Goal: Information Seeking & Learning: Learn about a topic

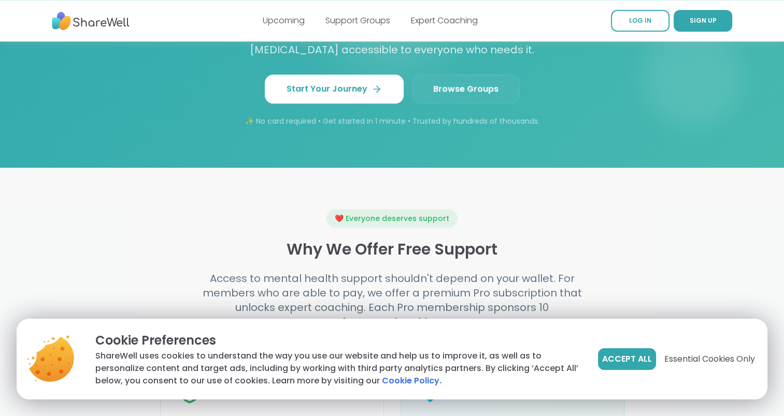
scroll to position [988, 0]
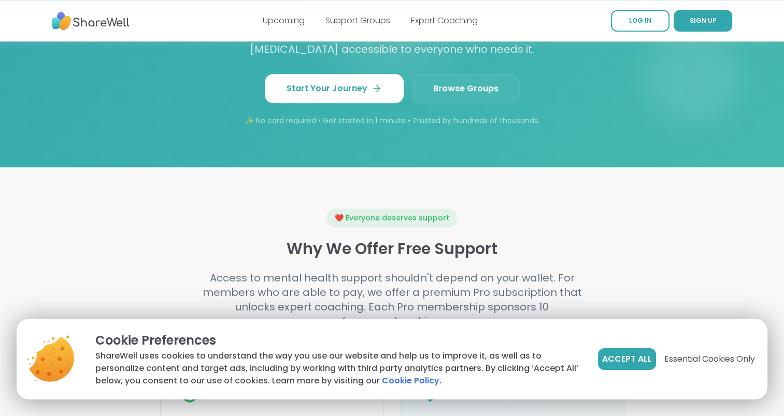
click at [477, 85] on span "Browse Groups" at bounding box center [465, 88] width 65 height 12
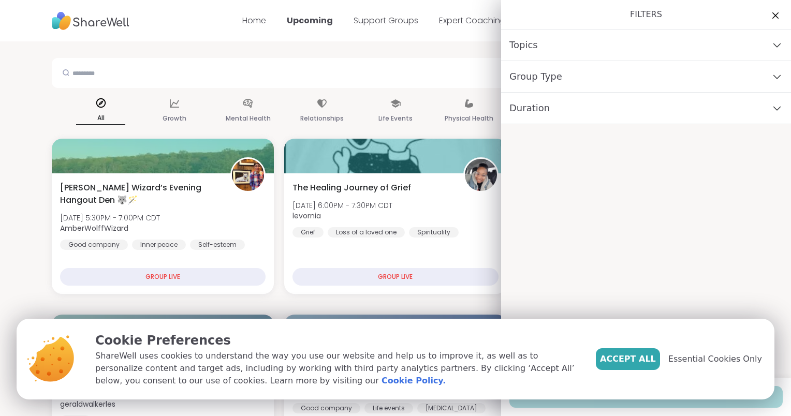
click at [559, 30] on div "Topics" at bounding box center [646, 46] width 290 height 32
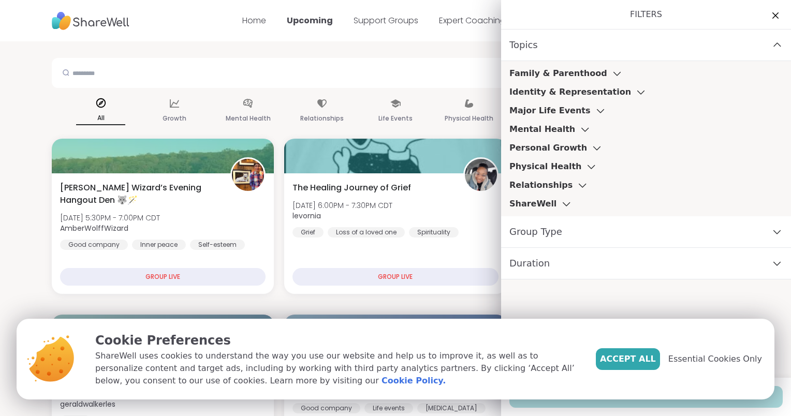
click at [595, 111] on icon at bounding box center [600, 110] width 11 height 7
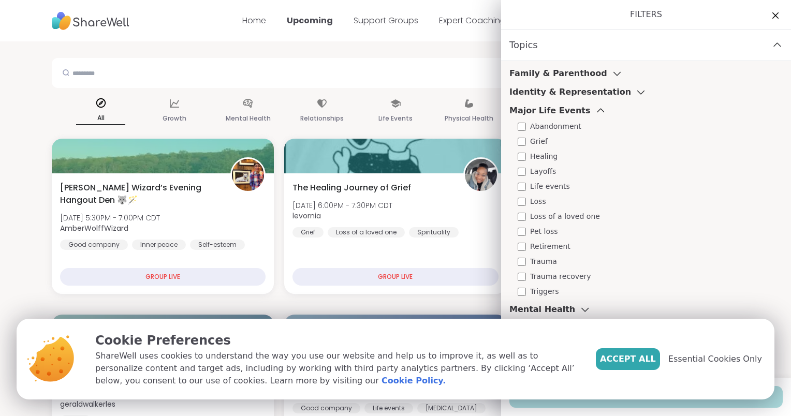
click at [595, 111] on icon at bounding box center [600, 110] width 11 height 7
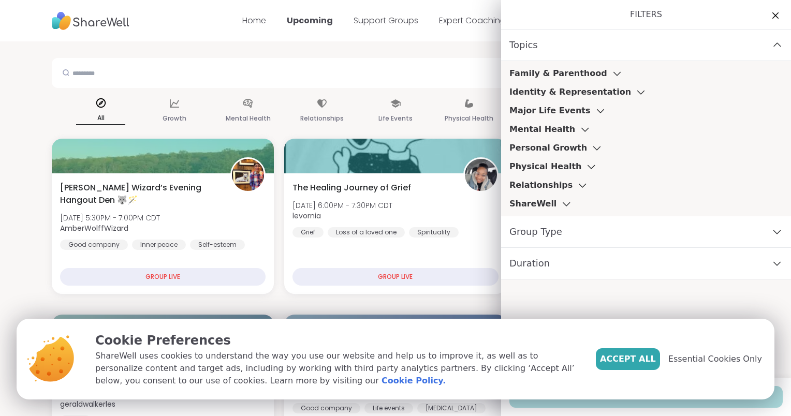
click at [580, 128] on icon at bounding box center [585, 129] width 11 height 7
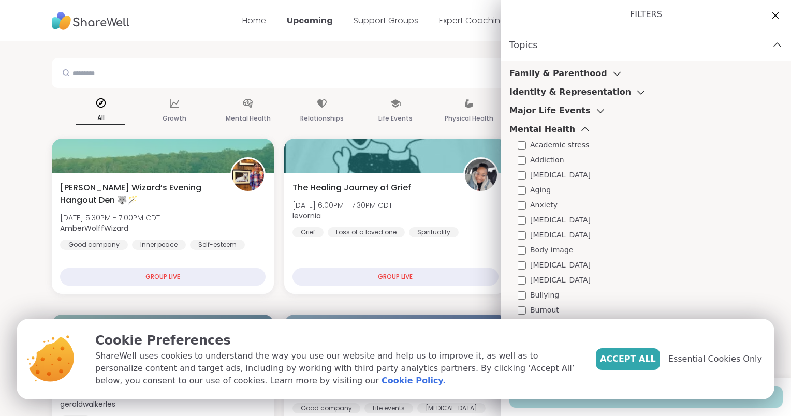
click at [573, 75] on h3 "Family & Parenthood" at bounding box center [559, 73] width 98 height 12
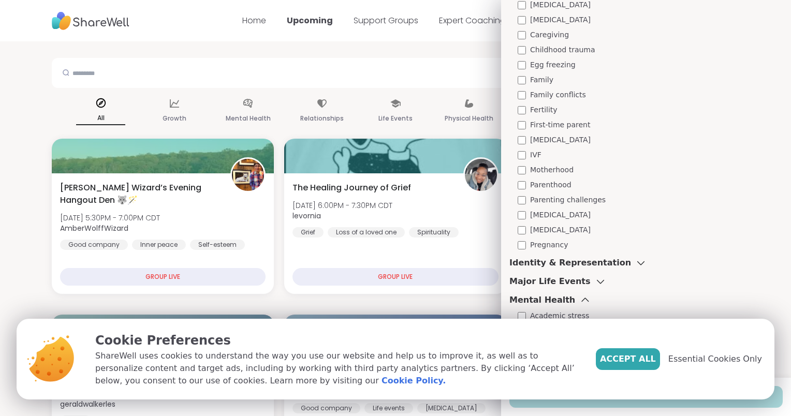
scroll to position [128, 0]
click at [573, 215] on span "Postpartum depression" at bounding box center [560, 216] width 61 height 11
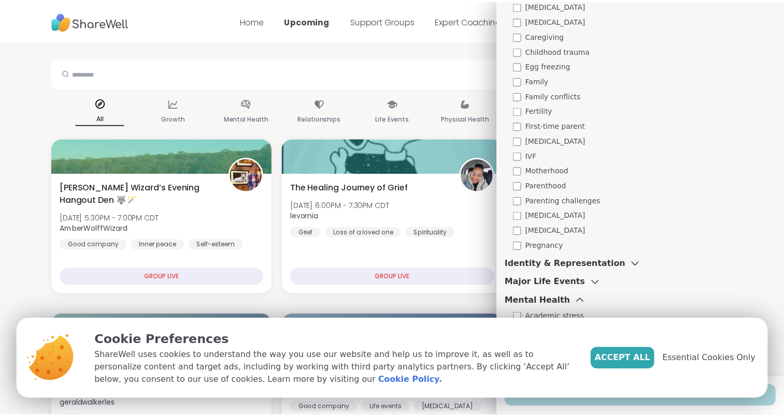
scroll to position [179, 0]
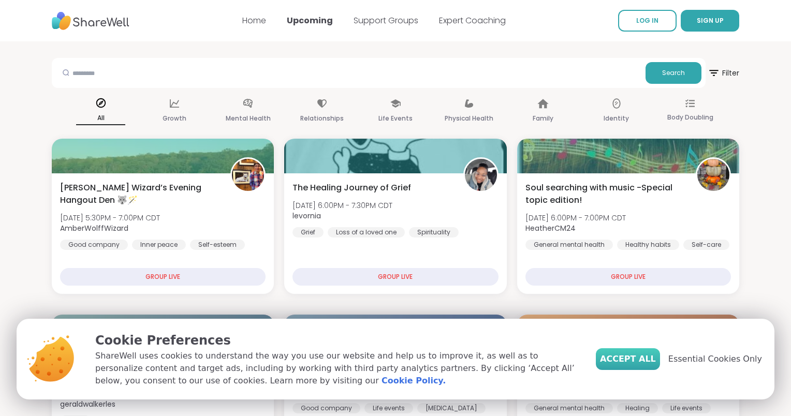
click at [632, 358] on span "Accept All" at bounding box center [628, 359] width 56 height 12
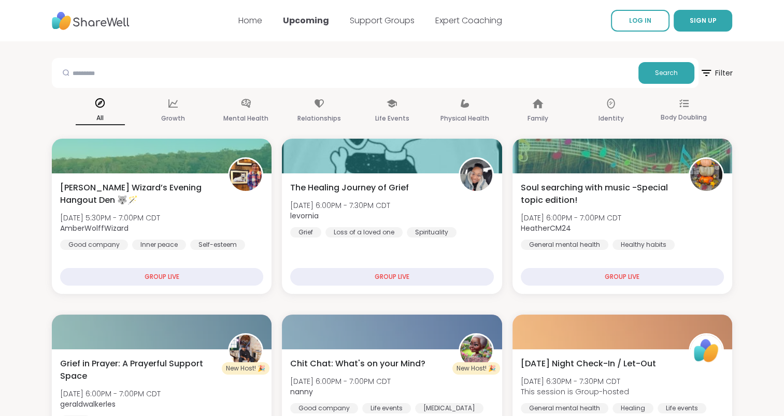
click at [708, 78] on icon at bounding box center [705, 72] width 13 height 13
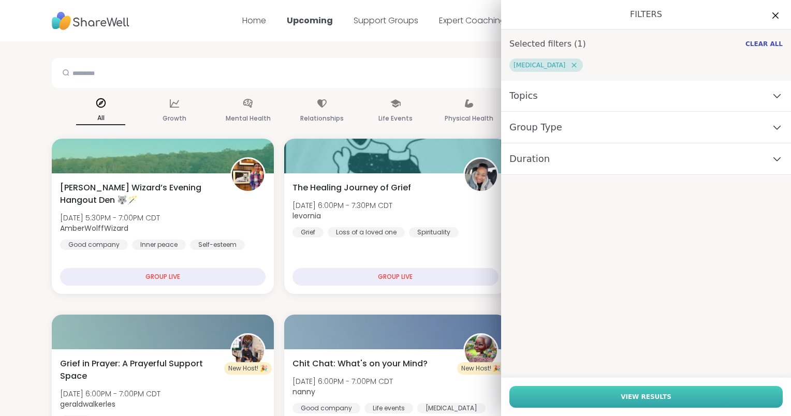
click at [583, 400] on button "View Results" at bounding box center [646, 397] width 273 height 22
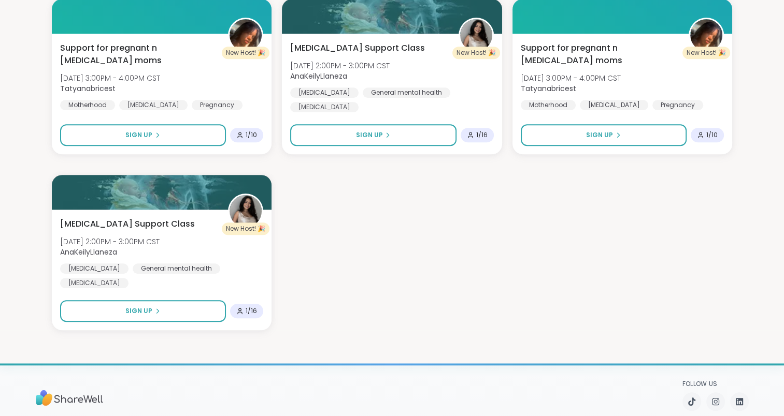
scroll to position [867, 0]
